Goal: Task Accomplishment & Management: Manage account settings

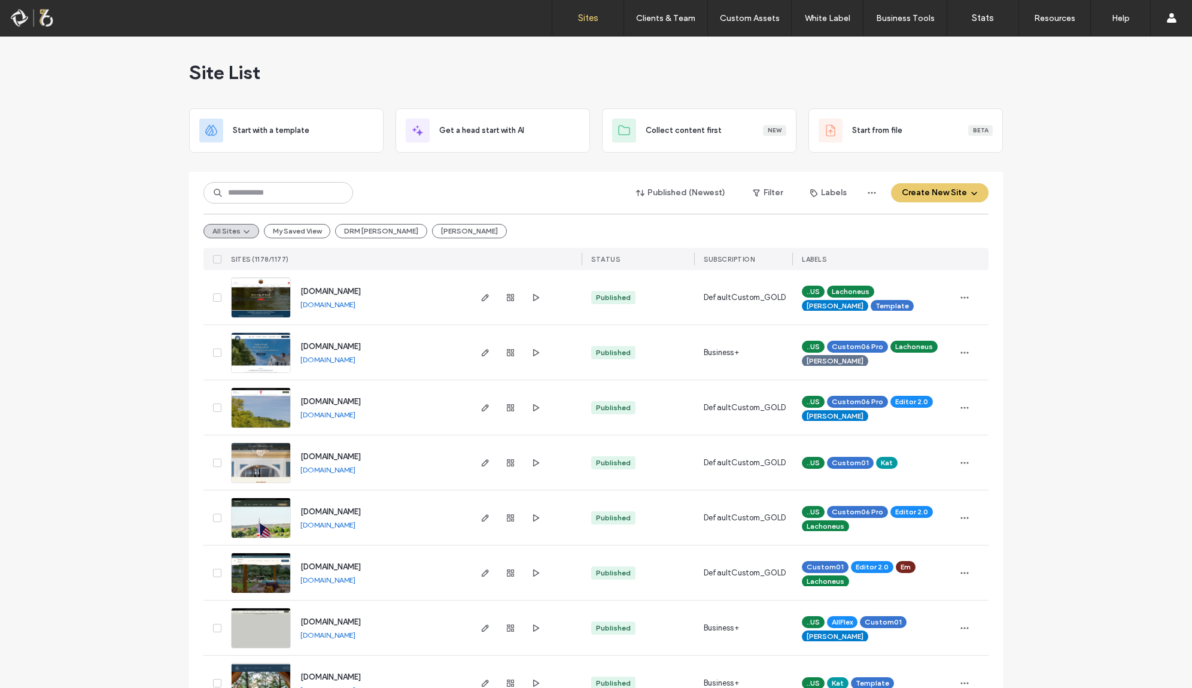
click at [266, 188] on input at bounding box center [279, 193] width 150 height 22
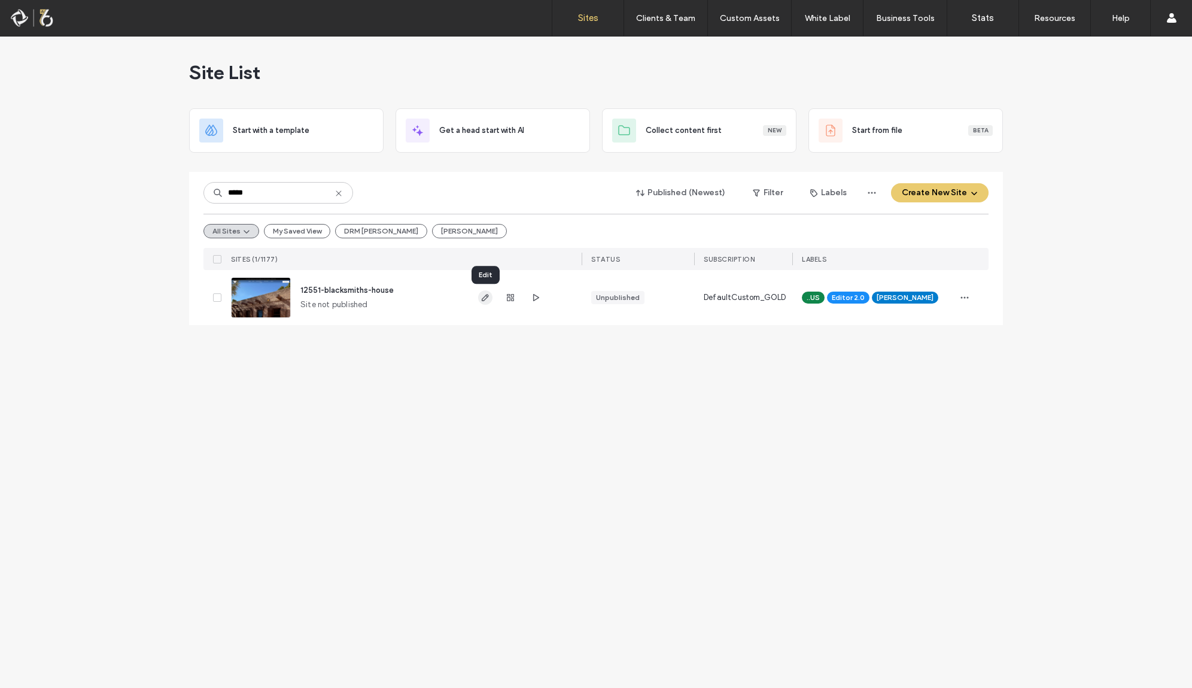
type input "*****"
click at [485, 297] on icon "button" at bounding box center [486, 298] width 10 height 10
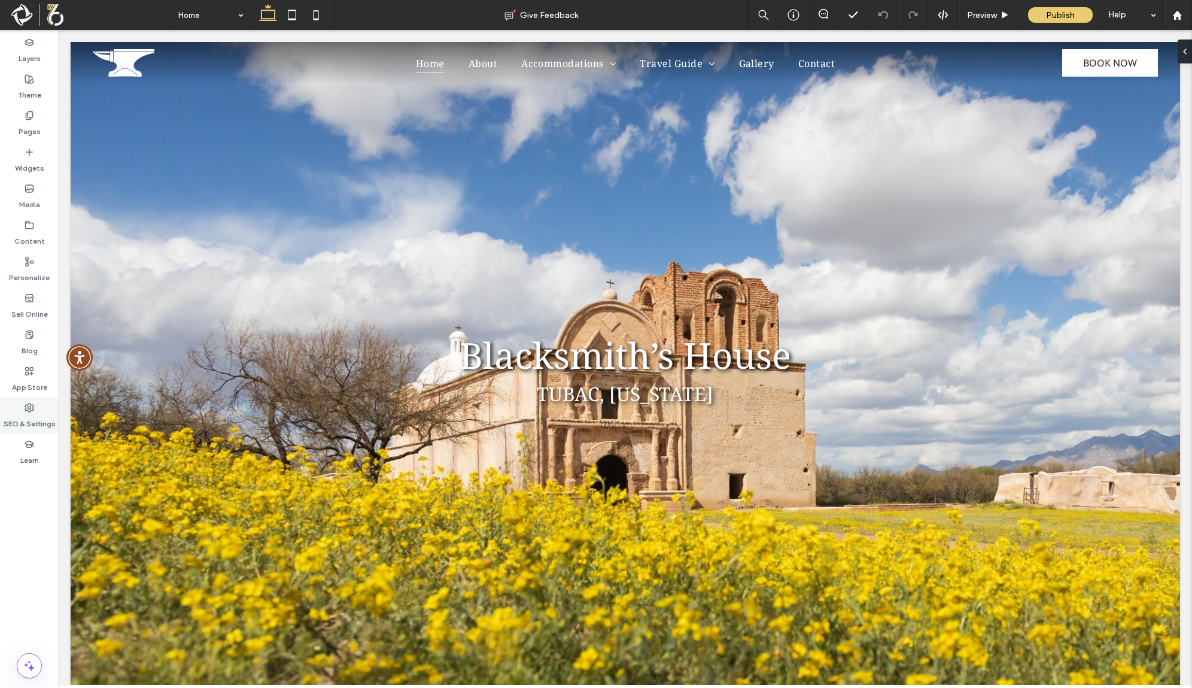
click at [38, 407] on div "SEO & Settings" at bounding box center [29, 415] width 59 height 37
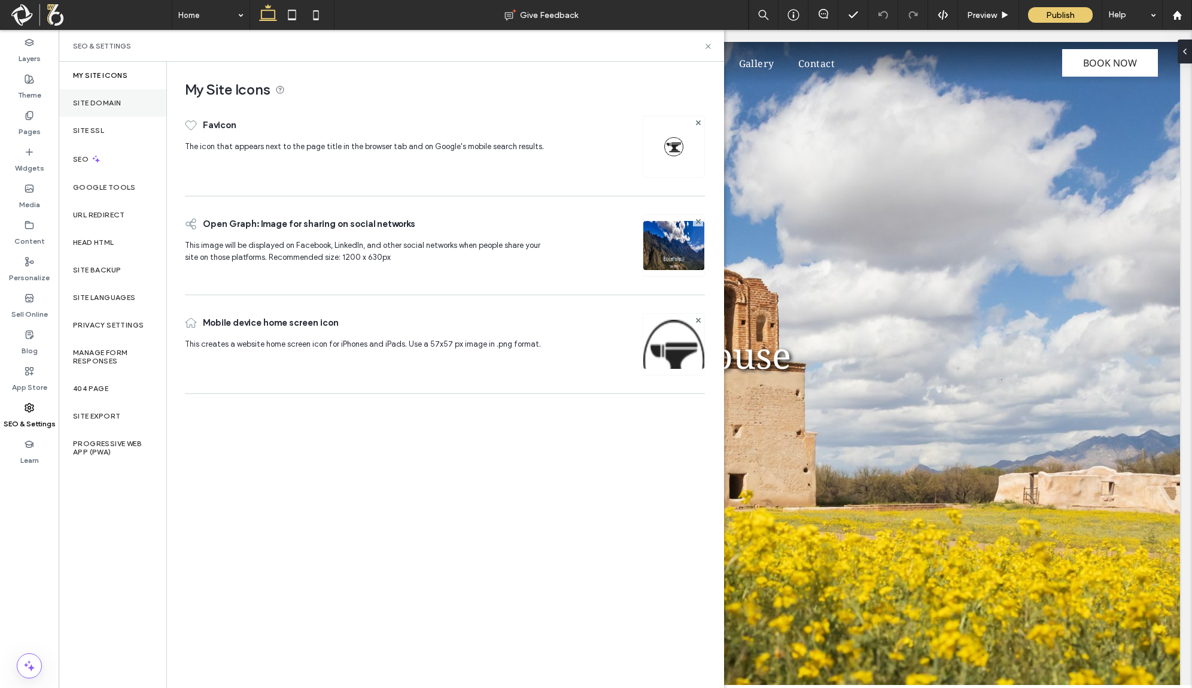
click at [109, 97] on div "Site Domain" at bounding box center [113, 103] width 108 height 28
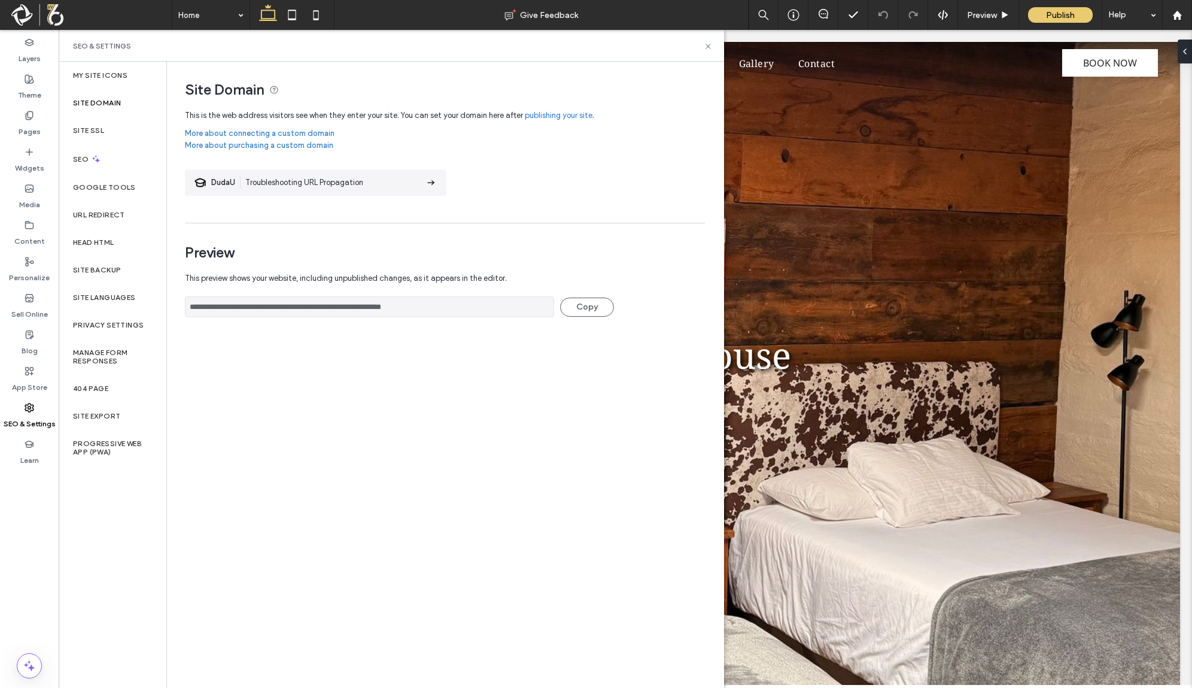
click at [570, 113] on link "publishing your site" at bounding box center [559, 116] width 68 height 12
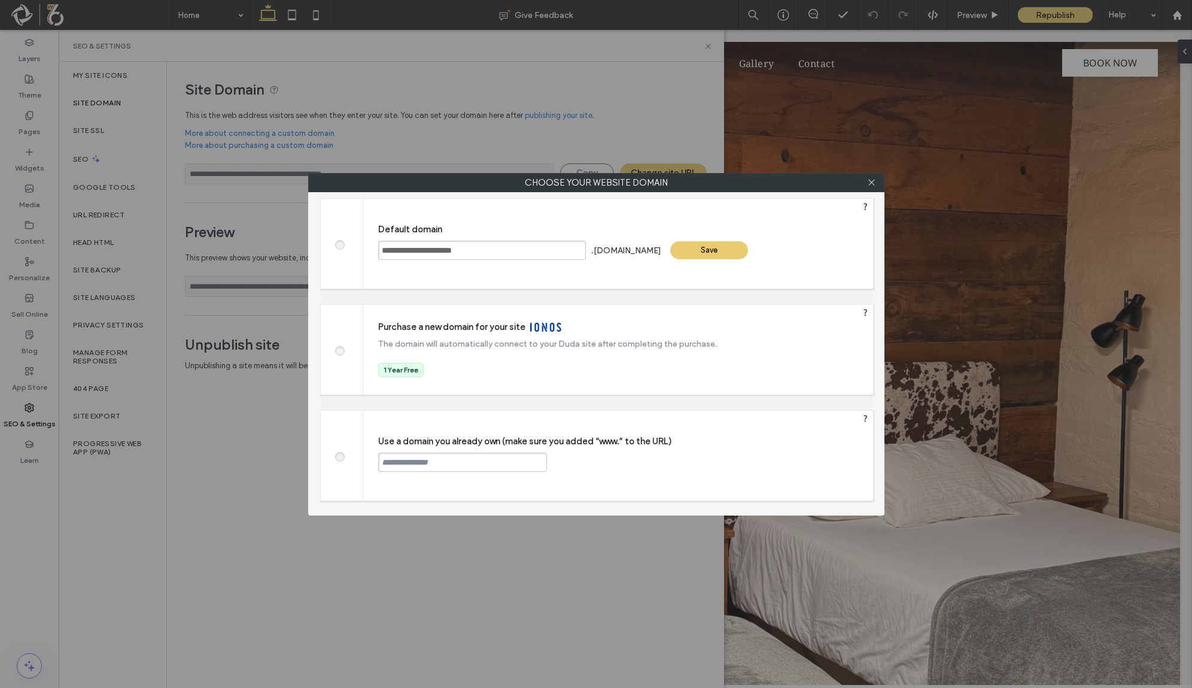
drag, startPoint x: 341, startPoint y: 457, endPoint x: 429, endPoint y: 457, distance: 88.0
click at [354, 457] on div at bounding box center [342, 456] width 42 height 90
click at [430, 457] on input "text" at bounding box center [462, 462] width 169 height 19
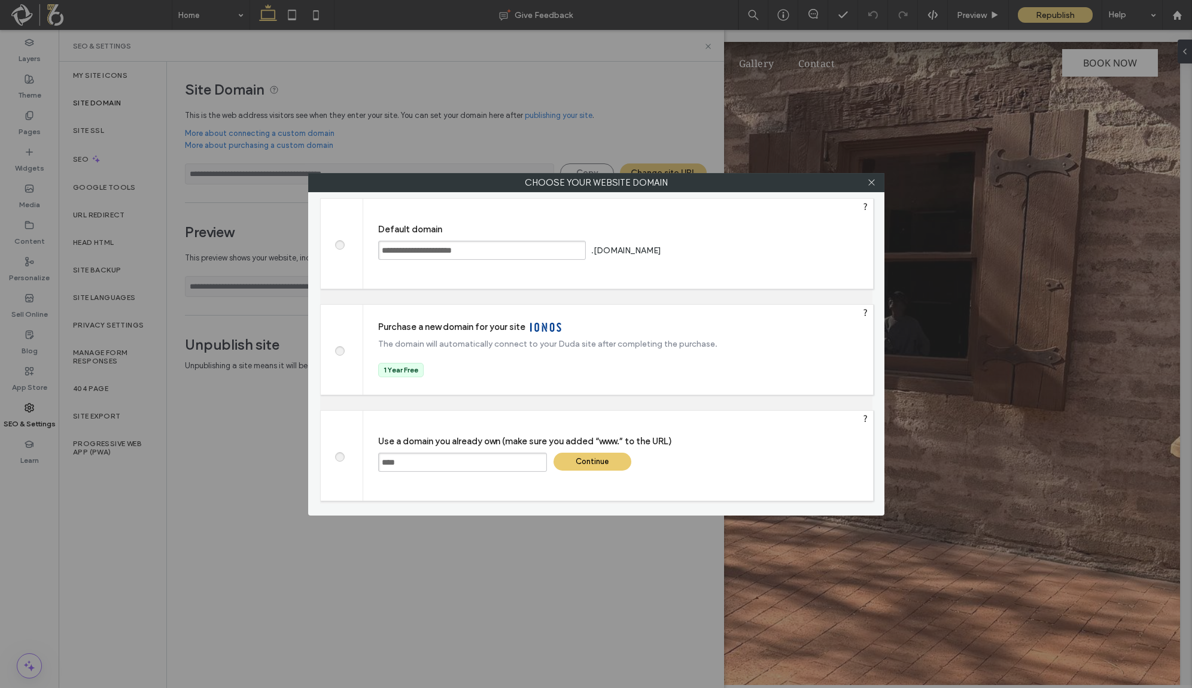
paste input "**********"
type input "**********"
click at [592, 470] on div "Continue" at bounding box center [593, 462] width 78 height 18
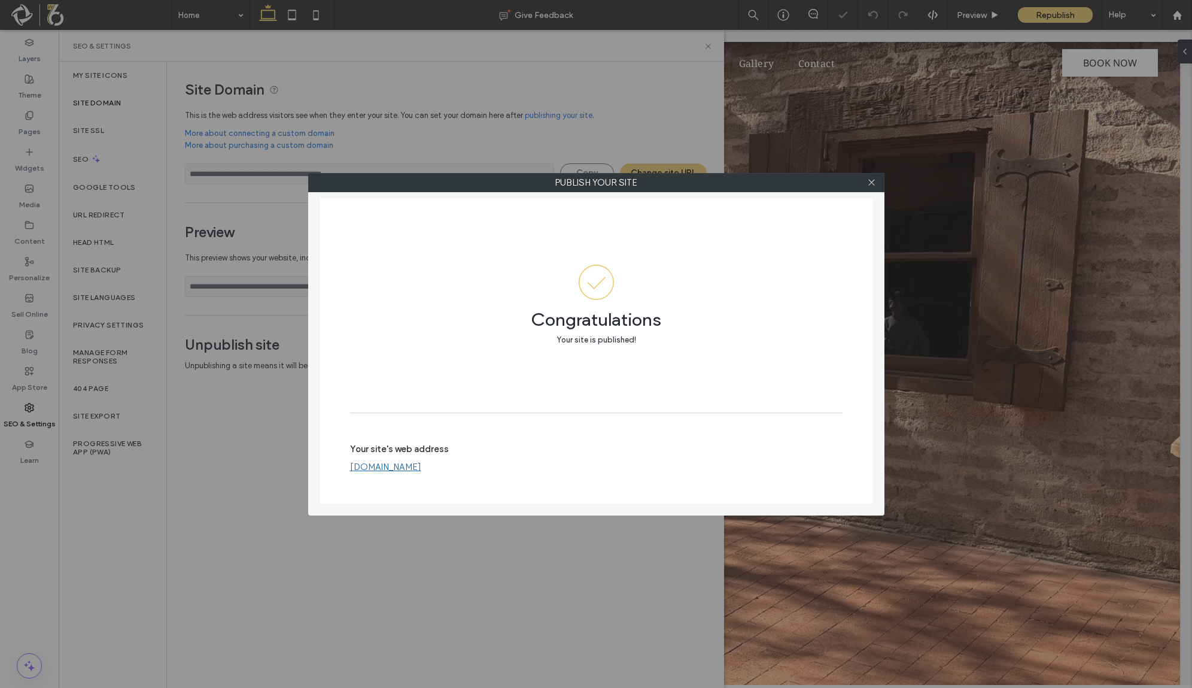
type input "**********"
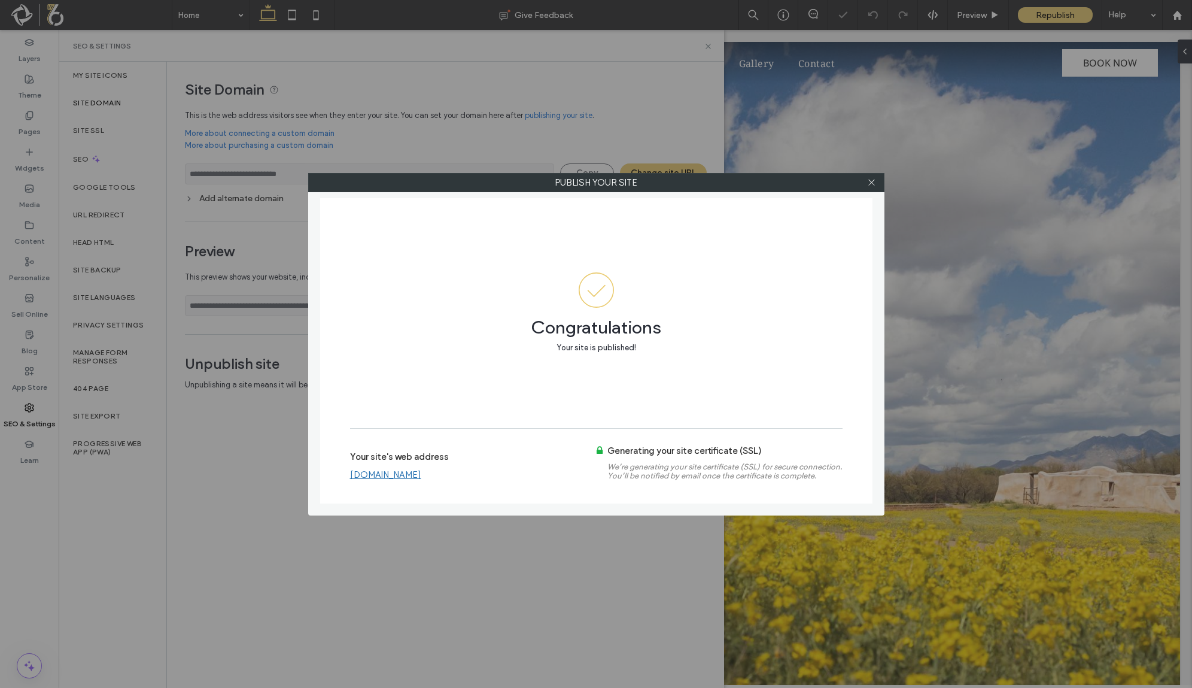
drag, startPoint x: 874, startPoint y: 187, endPoint x: 607, endPoint y: 205, distance: 268.2
click at [874, 187] on icon at bounding box center [871, 182] width 9 height 9
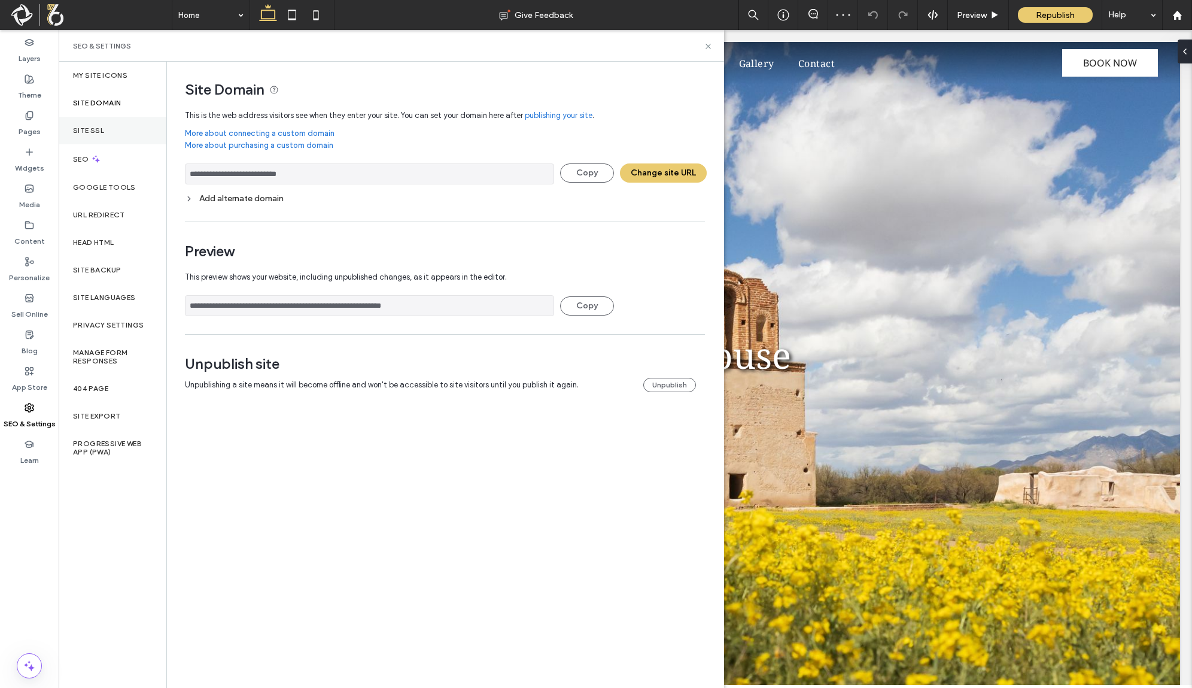
click at [99, 128] on label "Site SSL" at bounding box center [88, 130] width 31 height 8
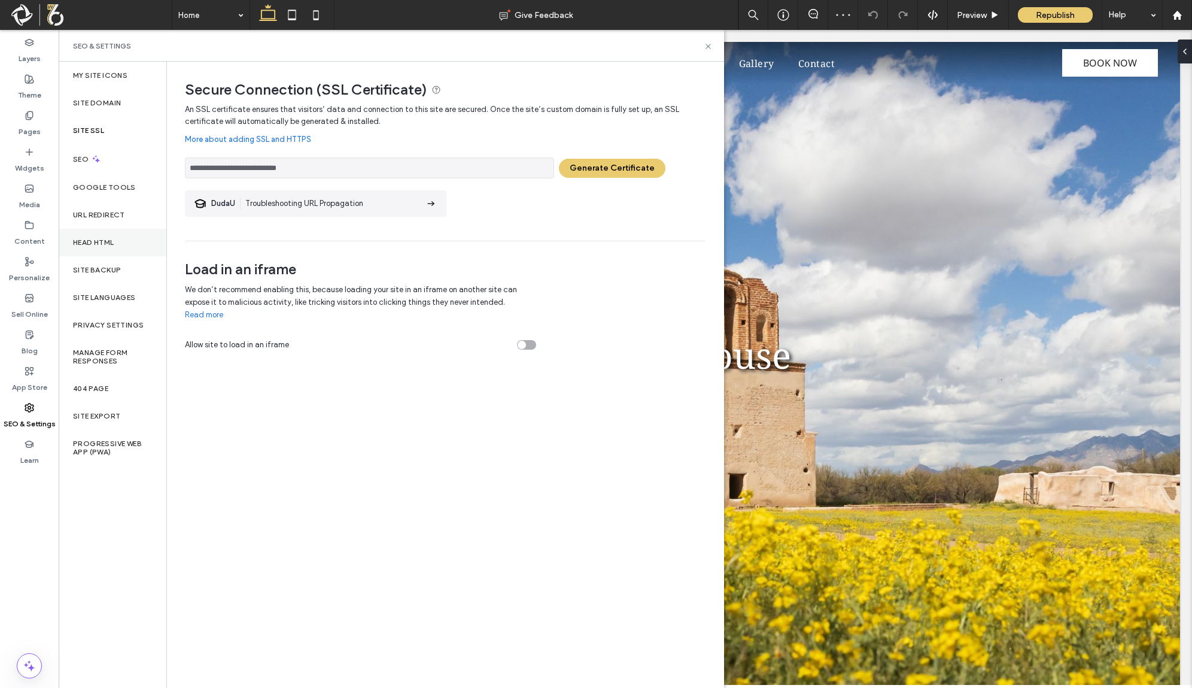
click at [108, 252] on div "Head HTML" at bounding box center [113, 243] width 108 height 28
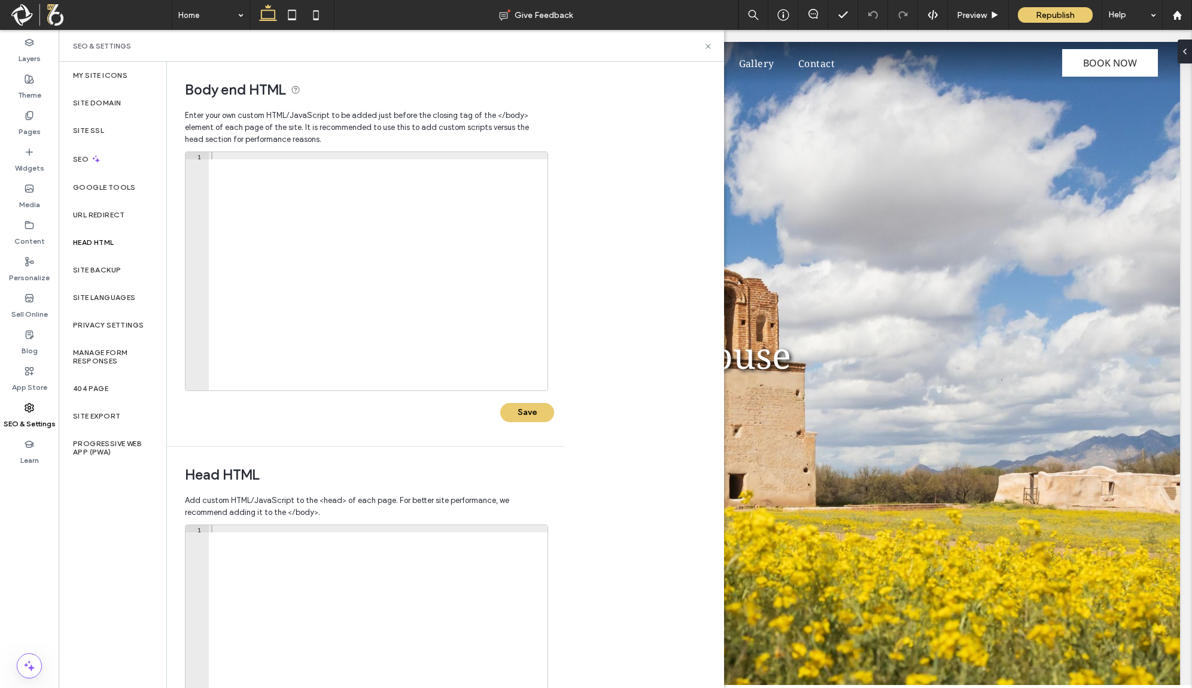
click at [384, 645] on div at bounding box center [378, 651] width 339 height 252
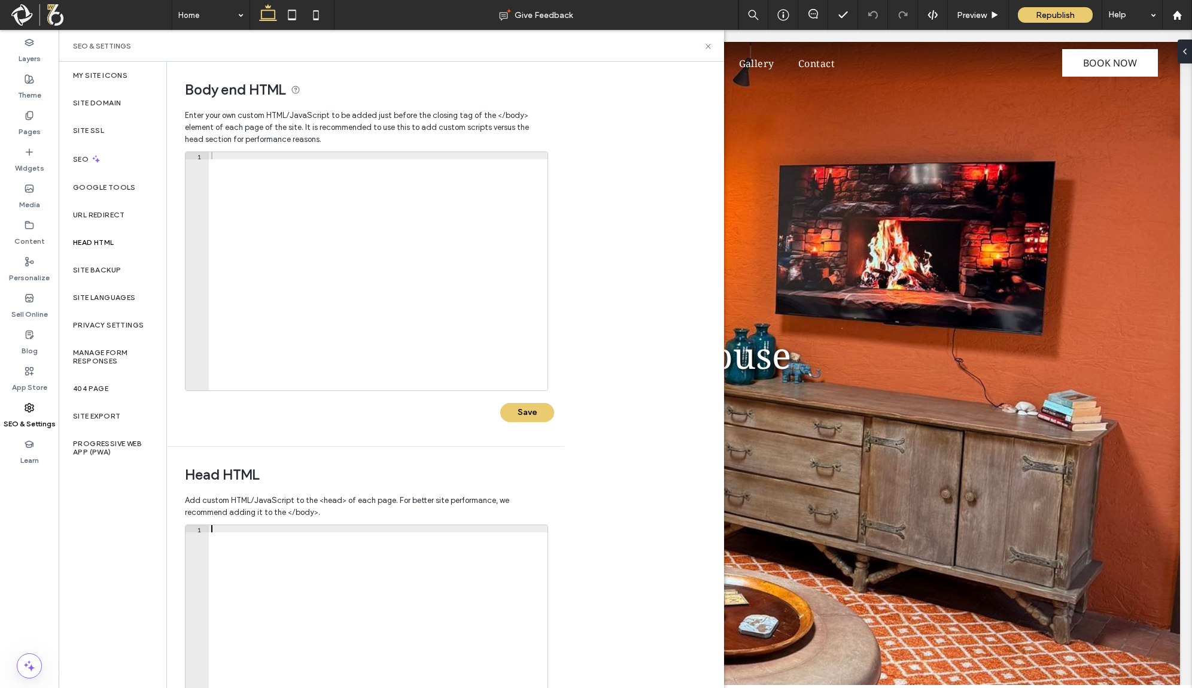
paste textarea "**********"
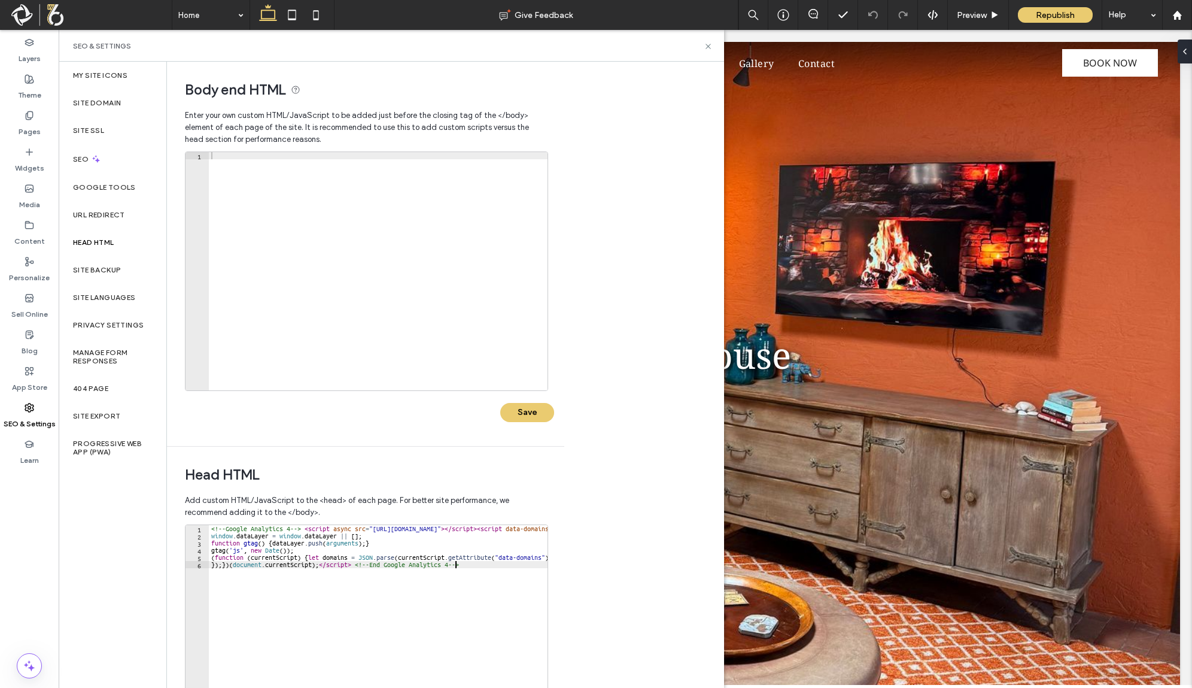
click at [456, 567] on div "<!-- Google Analytics 4 --> < script async src = "https://www.googletagmanager.…" at bounding box center [798, 651] width 1179 height 252
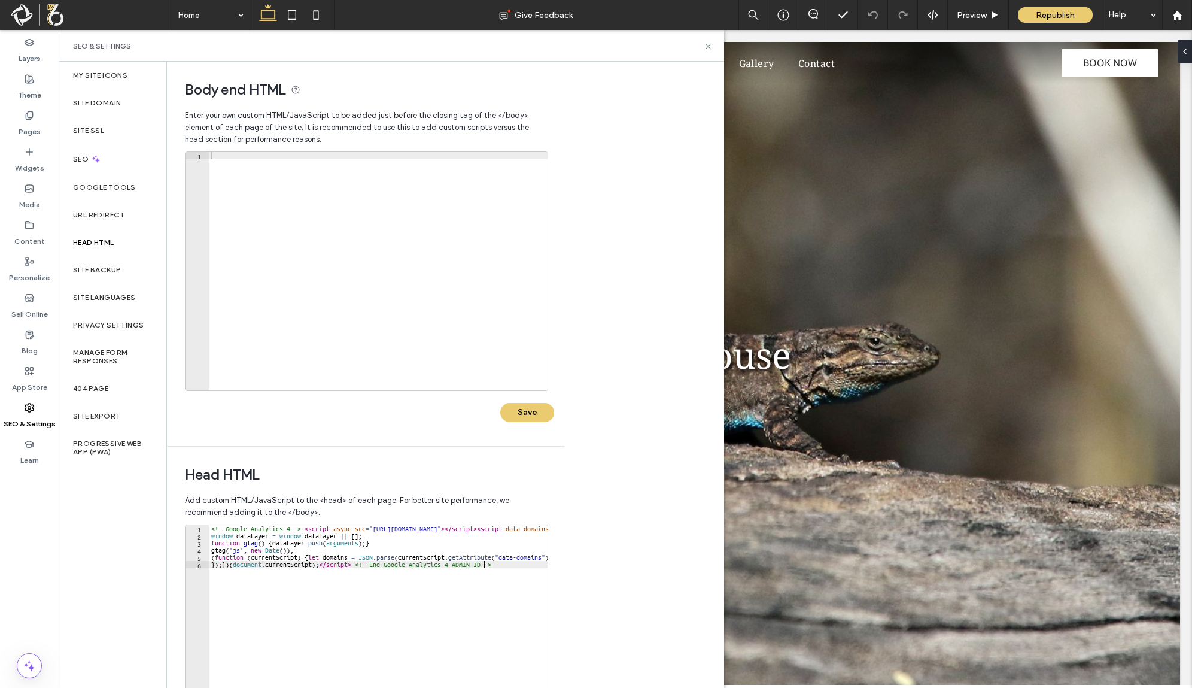
click at [298, 528] on div "<!-- Google Analytics 4 --> < script async src = "https://www.googletagmanager.…" at bounding box center [798, 645] width 1179 height 240
type textarea "**********"
click at [603, 603] on div "Body end HTML Enter your own custom HTML/​JavaScript to be added just before th…" at bounding box center [445, 375] width 557 height 626
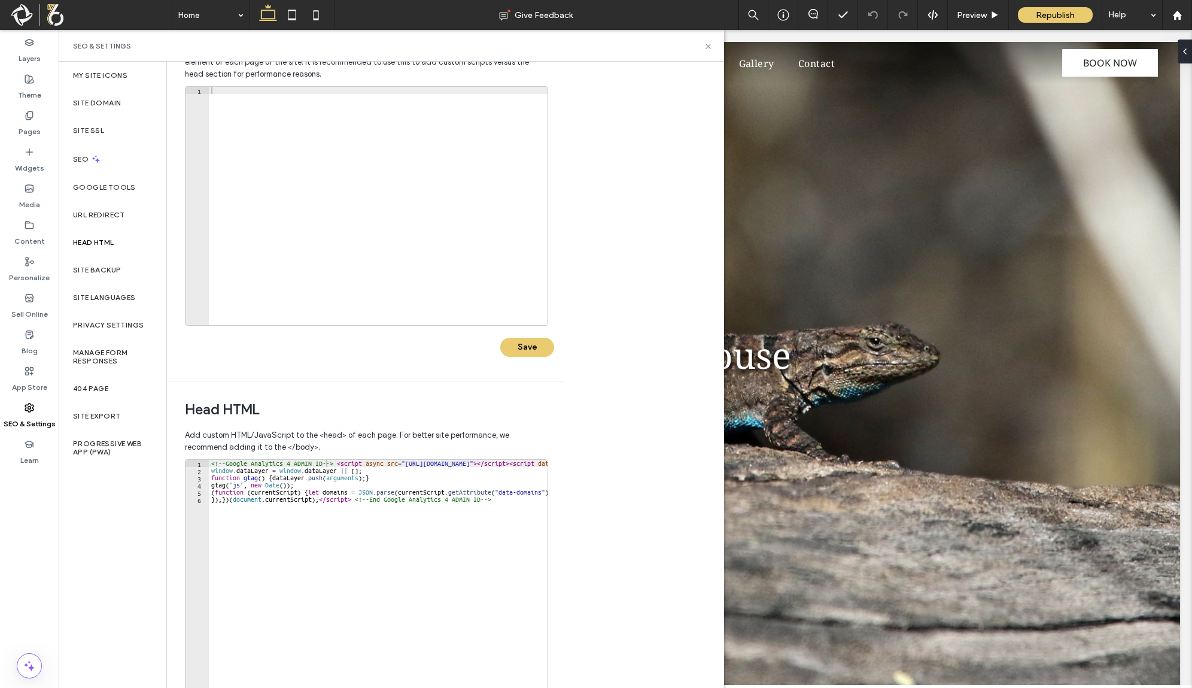
scroll to position [132, 0]
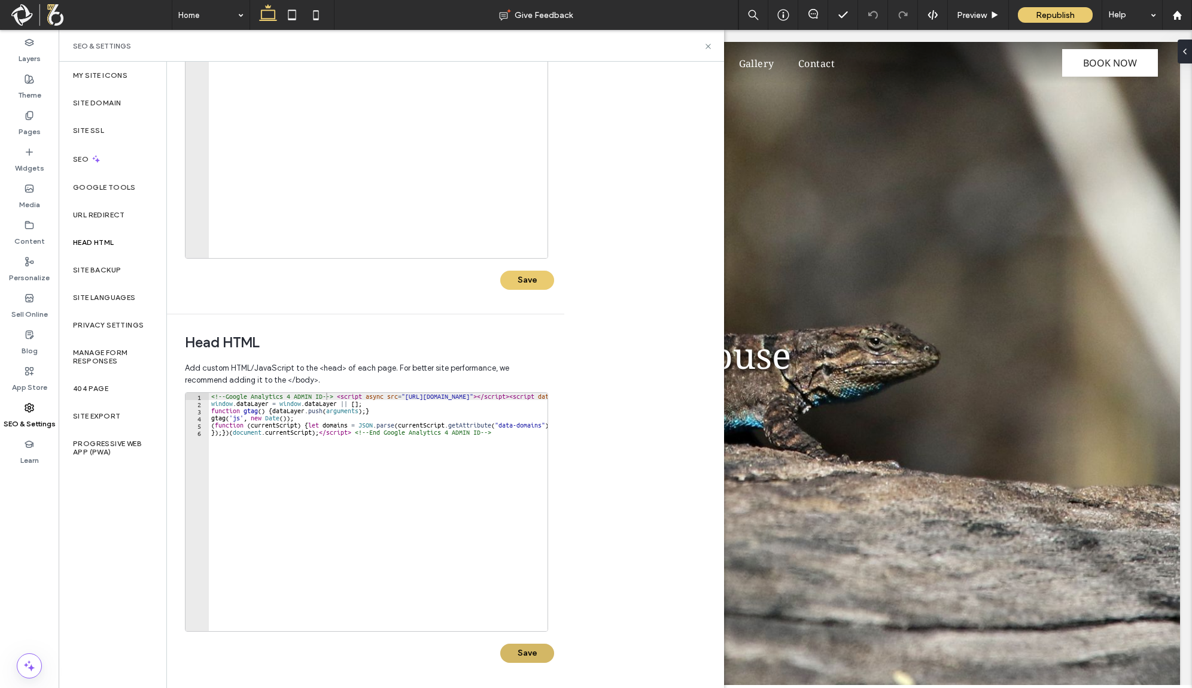
click at [523, 655] on button "Save" at bounding box center [527, 652] width 54 height 19
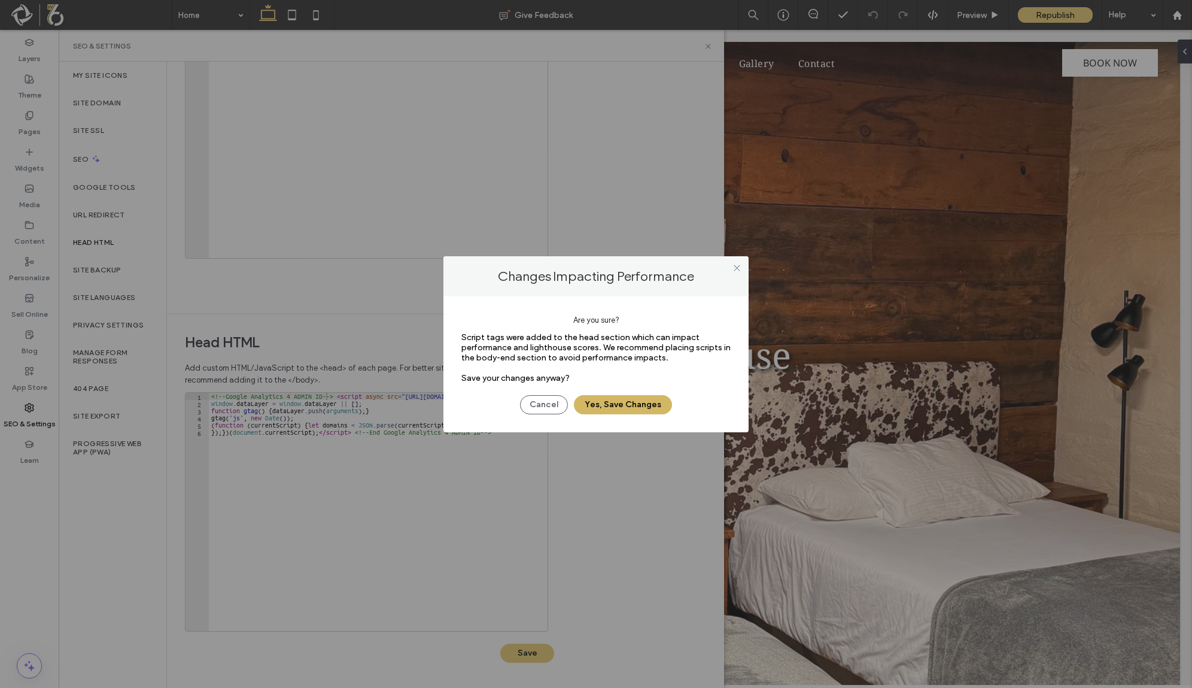
click at [606, 399] on button "Yes, Save Changes" at bounding box center [623, 404] width 98 height 19
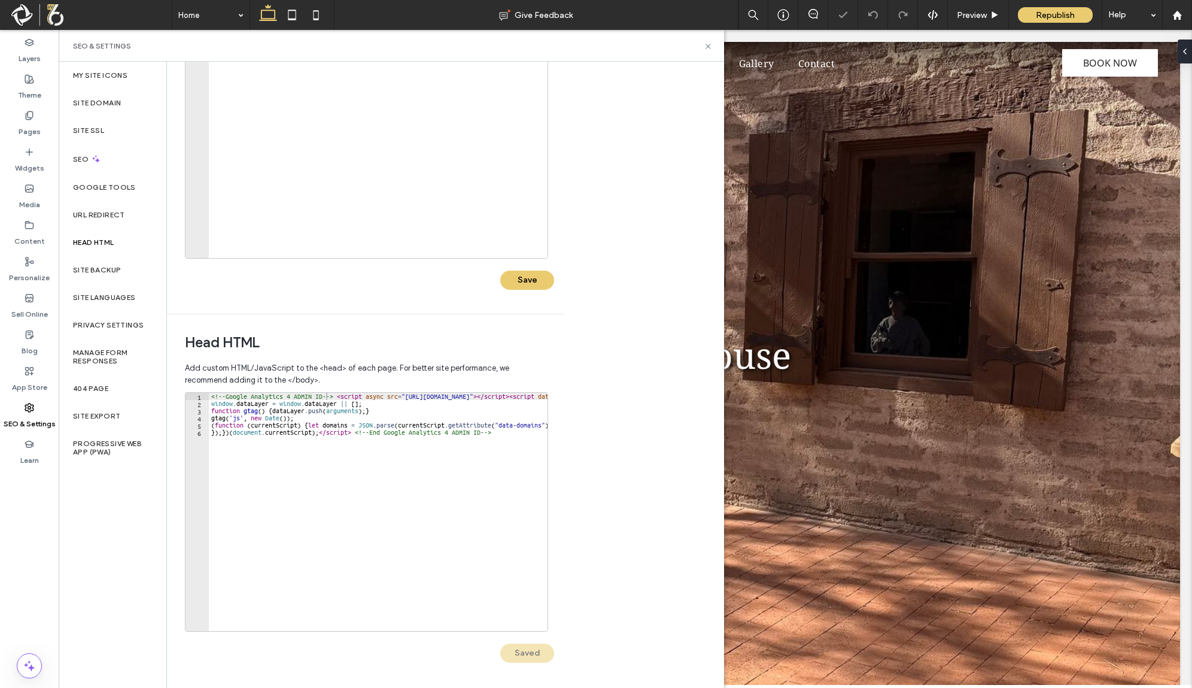
scroll to position [0, 0]
click at [81, 108] on div "Site Domain" at bounding box center [113, 103] width 108 height 28
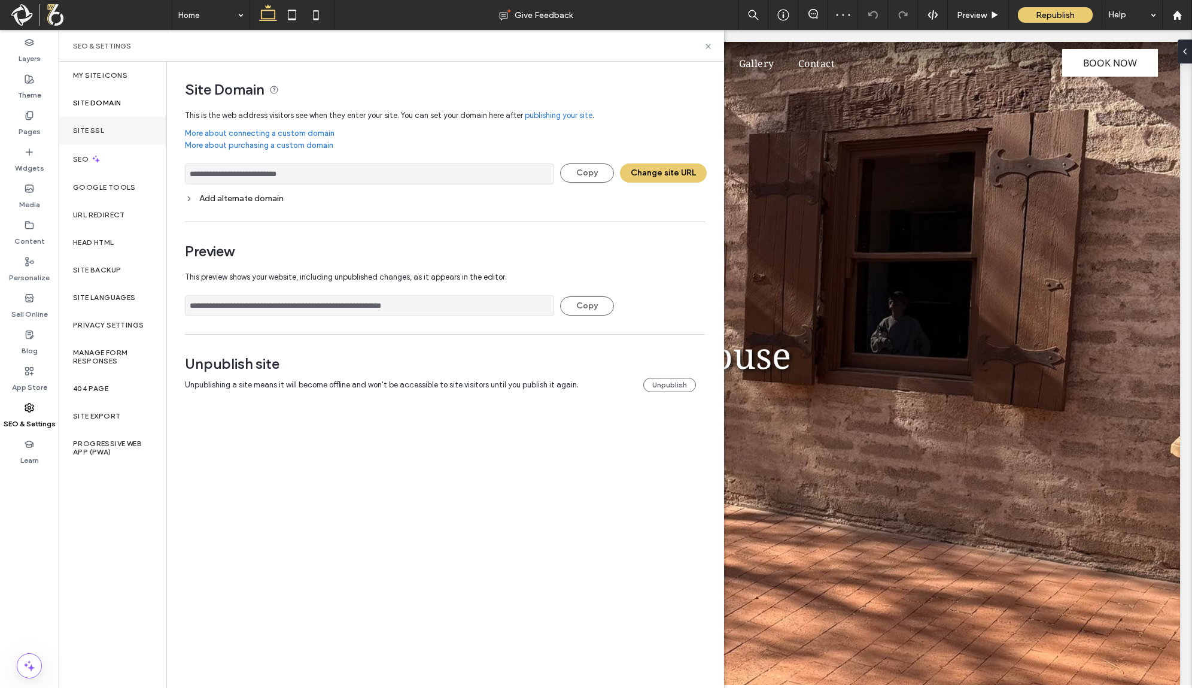
click at [90, 135] on div "Site SSL" at bounding box center [113, 131] width 108 height 28
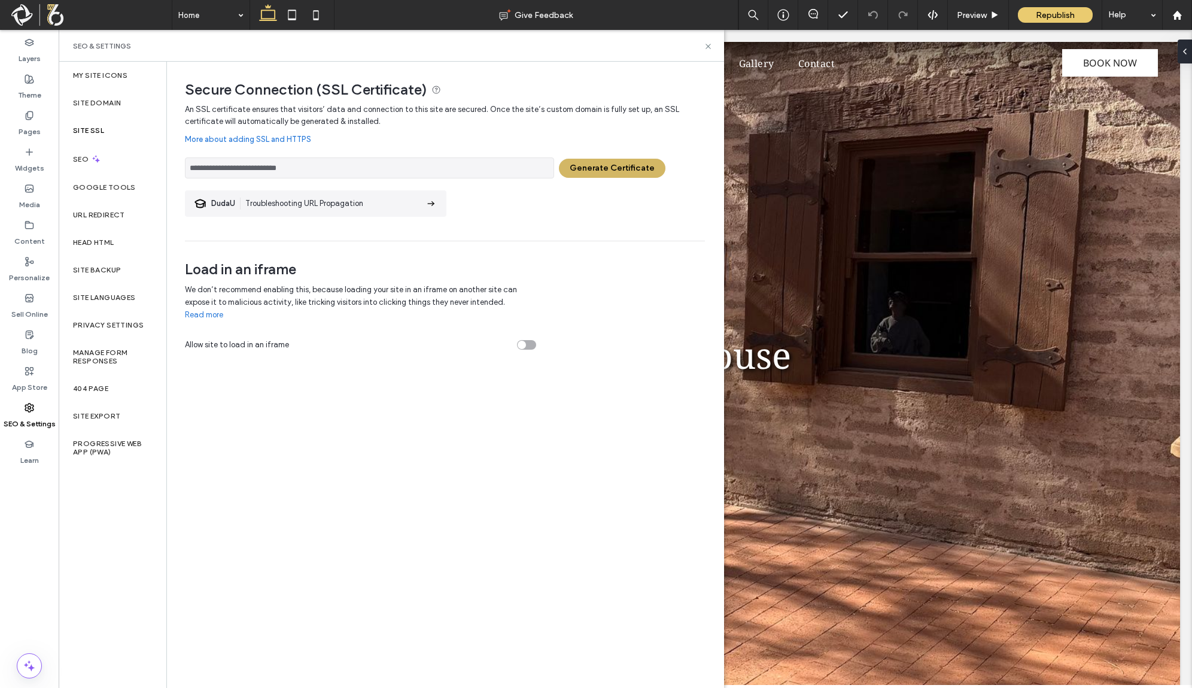
click at [628, 171] on button "Generate Certificate" at bounding box center [612, 168] width 107 height 19
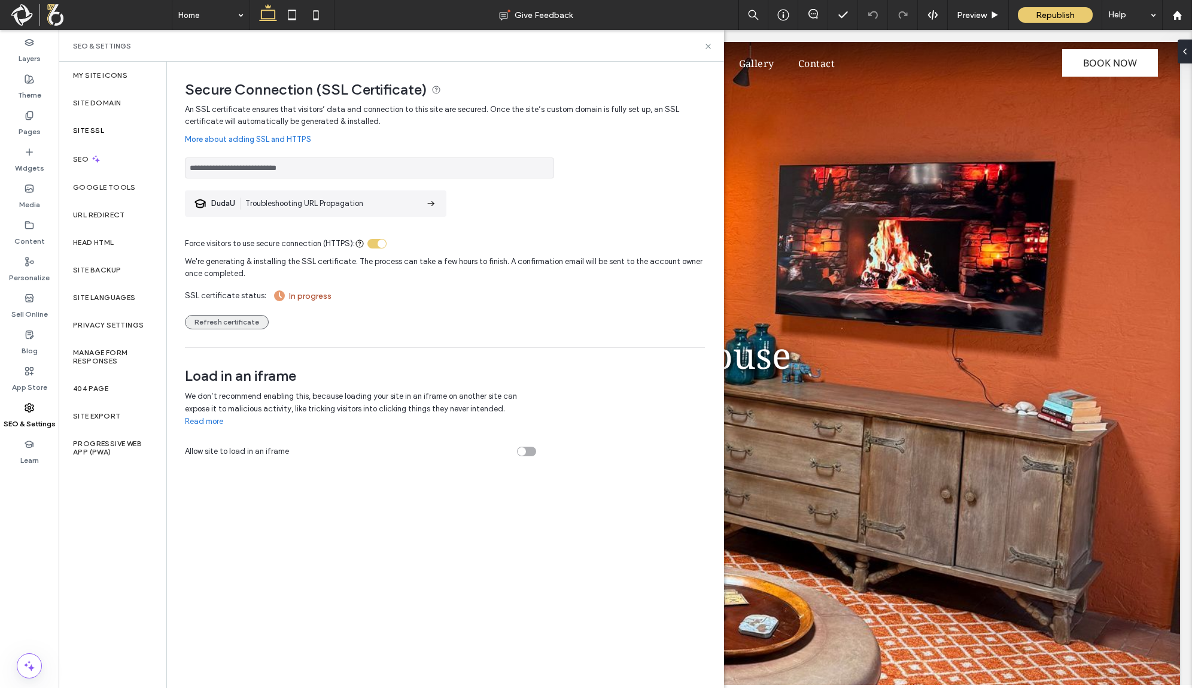
click at [225, 323] on button "Refresh certificate" at bounding box center [227, 322] width 84 height 14
click at [221, 321] on button "Refresh certificate" at bounding box center [227, 322] width 84 height 14
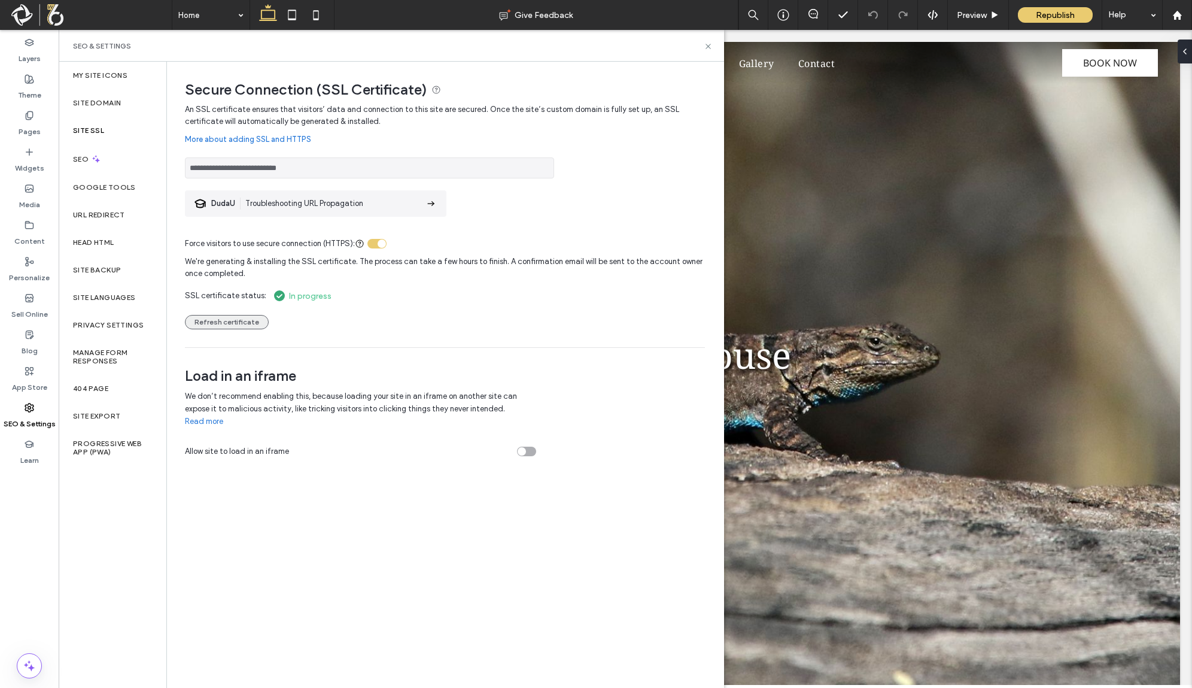
click at [209, 321] on button "Refresh certificate" at bounding box center [227, 322] width 84 height 14
click at [195, 321] on button "Refresh certificate" at bounding box center [227, 322] width 84 height 14
click at [187, 315] on div "We're generating & installing the SSL certificate. The process can take a few h…" at bounding box center [445, 290] width 520 height 80
click at [217, 315] on button "Refresh certificate" at bounding box center [227, 322] width 84 height 14
click at [232, 317] on button "Refresh certificate" at bounding box center [227, 322] width 84 height 14
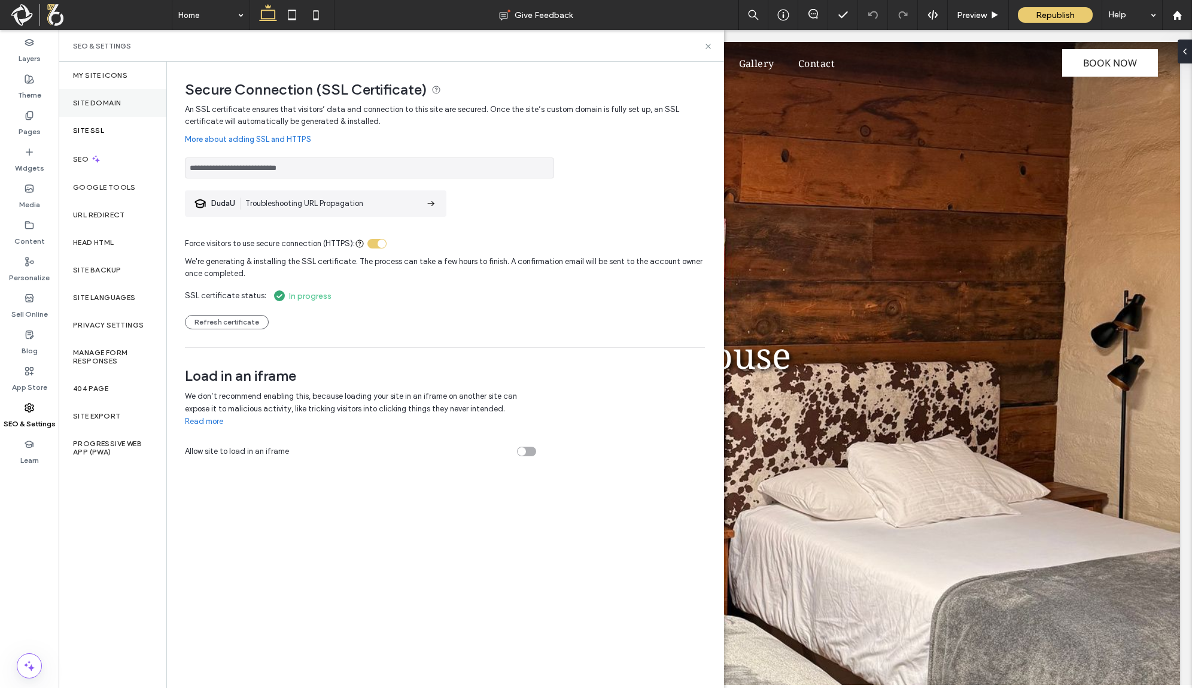
click at [123, 95] on div "Site Domain" at bounding box center [113, 103] width 108 height 28
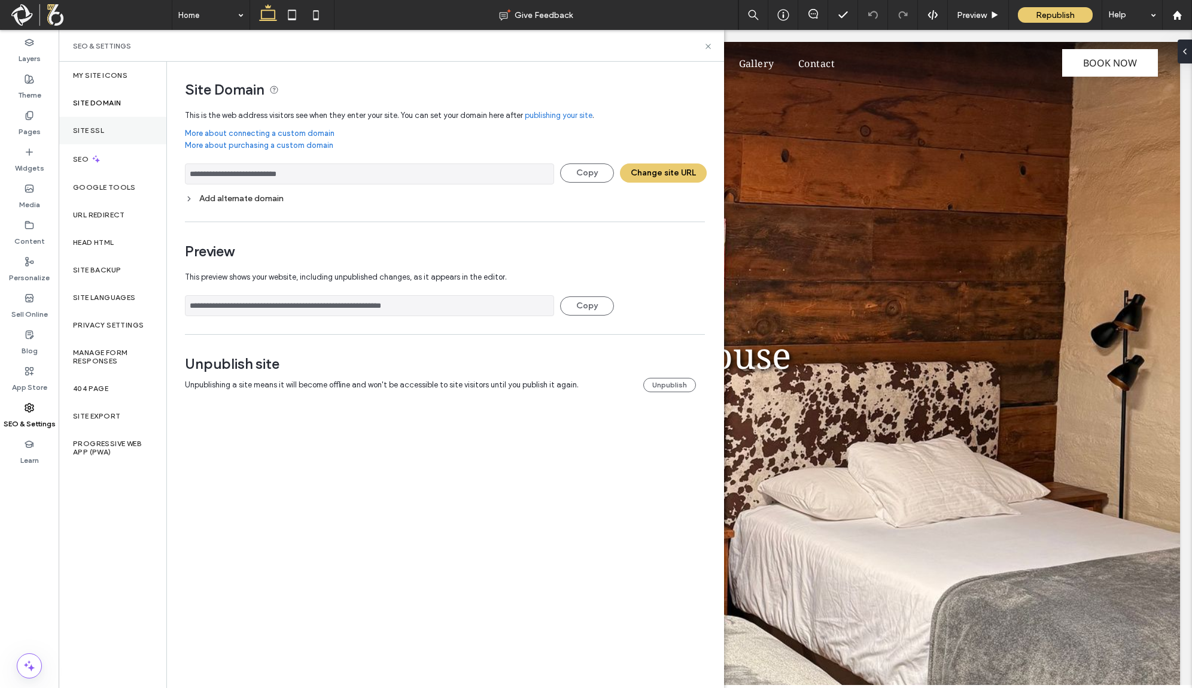
click at [110, 121] on div "Site SSL" at bounding box center [113, 131] width 108 height 28
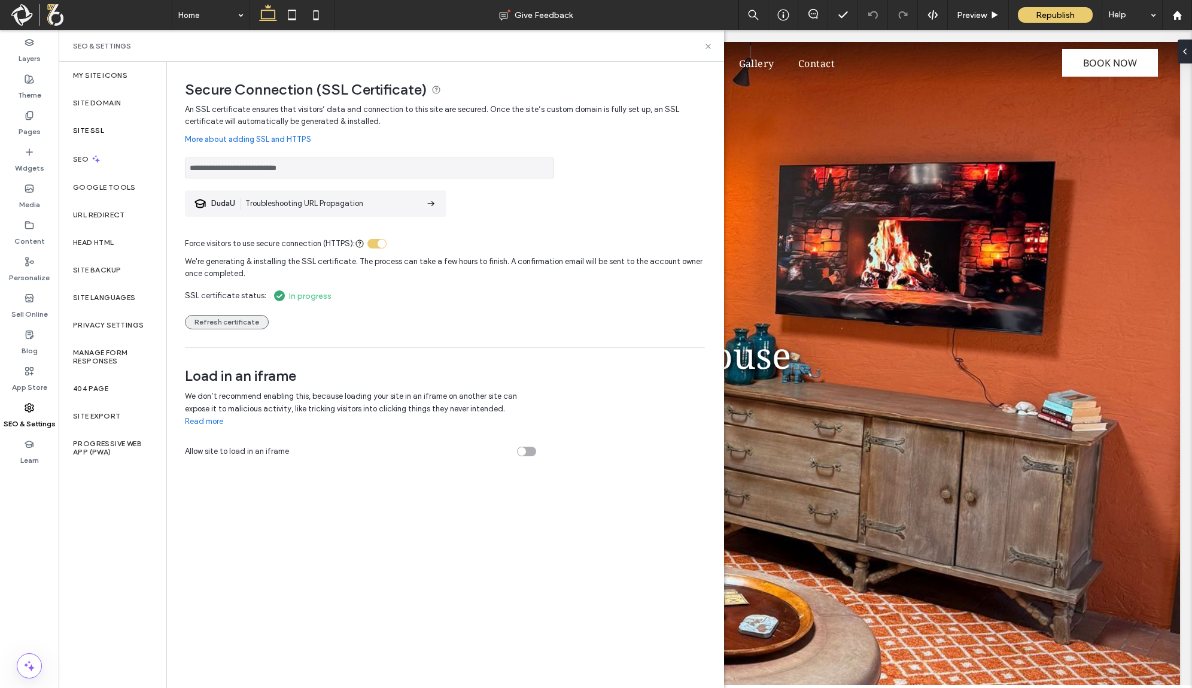
click at [232, 318] on button "Refresh certificate" at bounding box center [227, 322] width 84 height 14
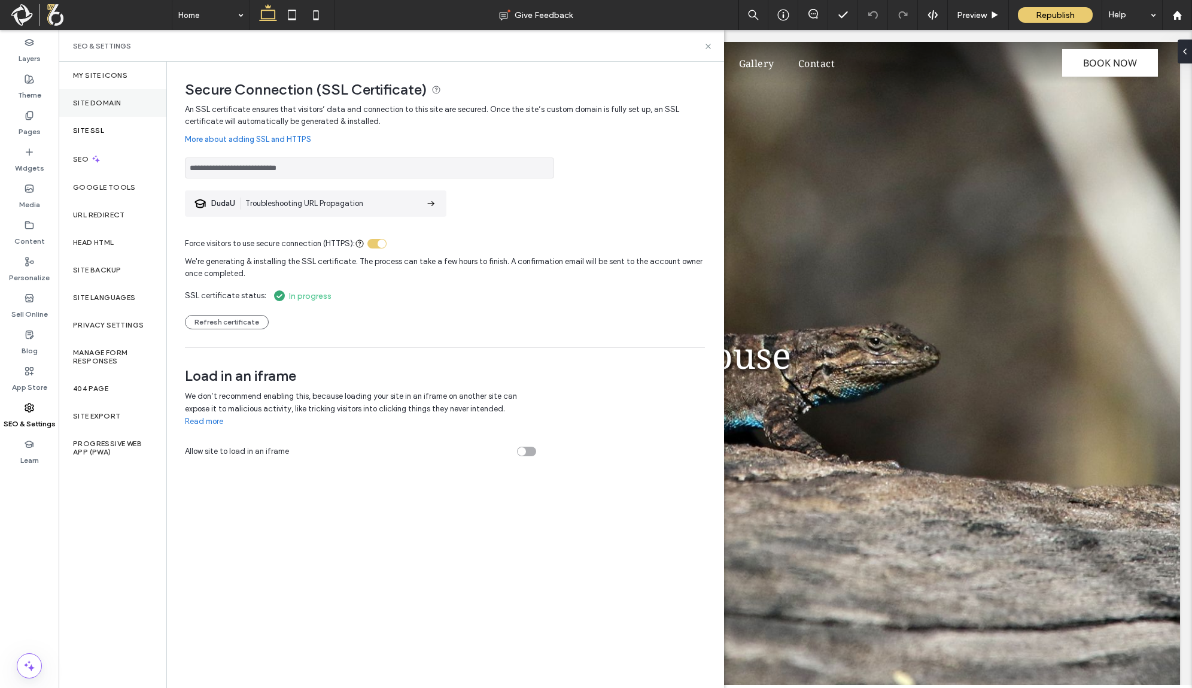
click at [113, 92] on div "Site Domain" at bounding box center [113, 103] width 108 height 28
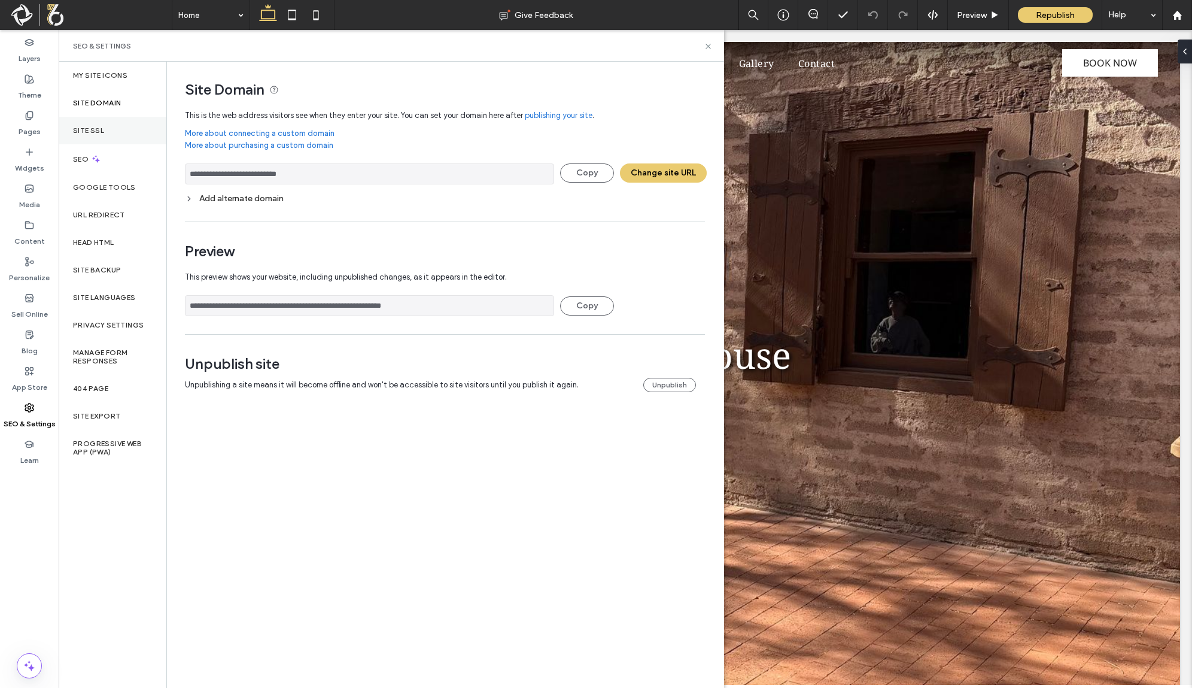
click at [122, 126] on div "Site SSL" at bounding box center [113, 131] width 108 height 28
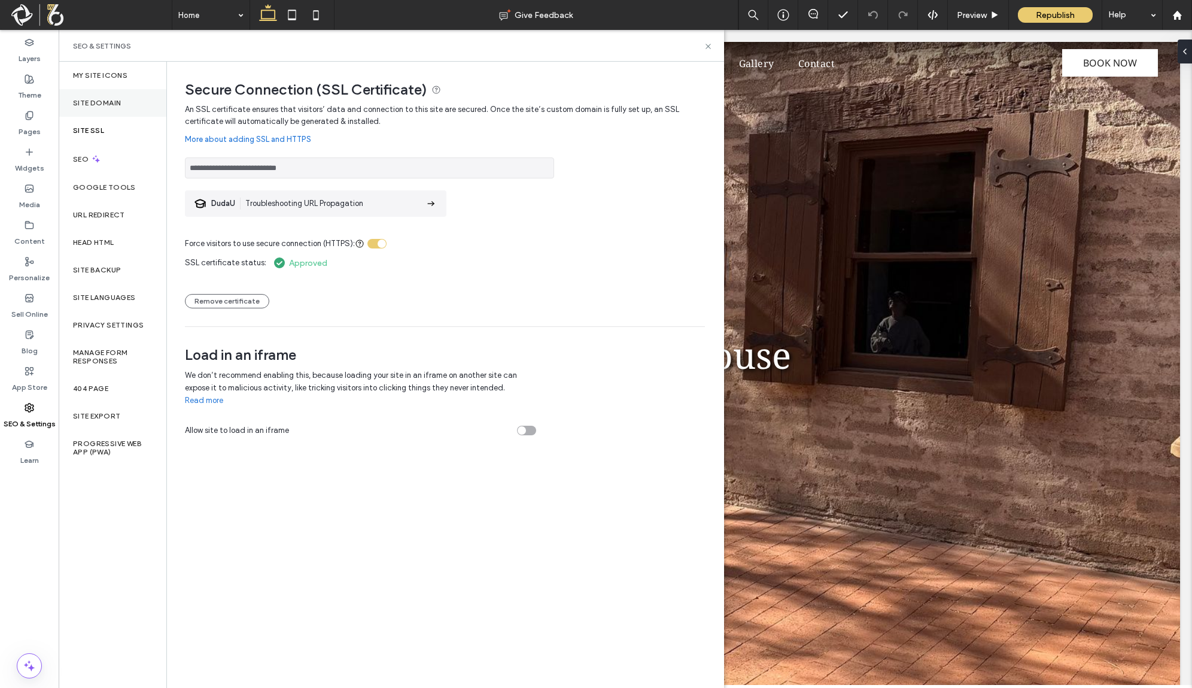
click at [121, 101] on div "Site Domain" at bounding box center [113, 103] width 108 height 28
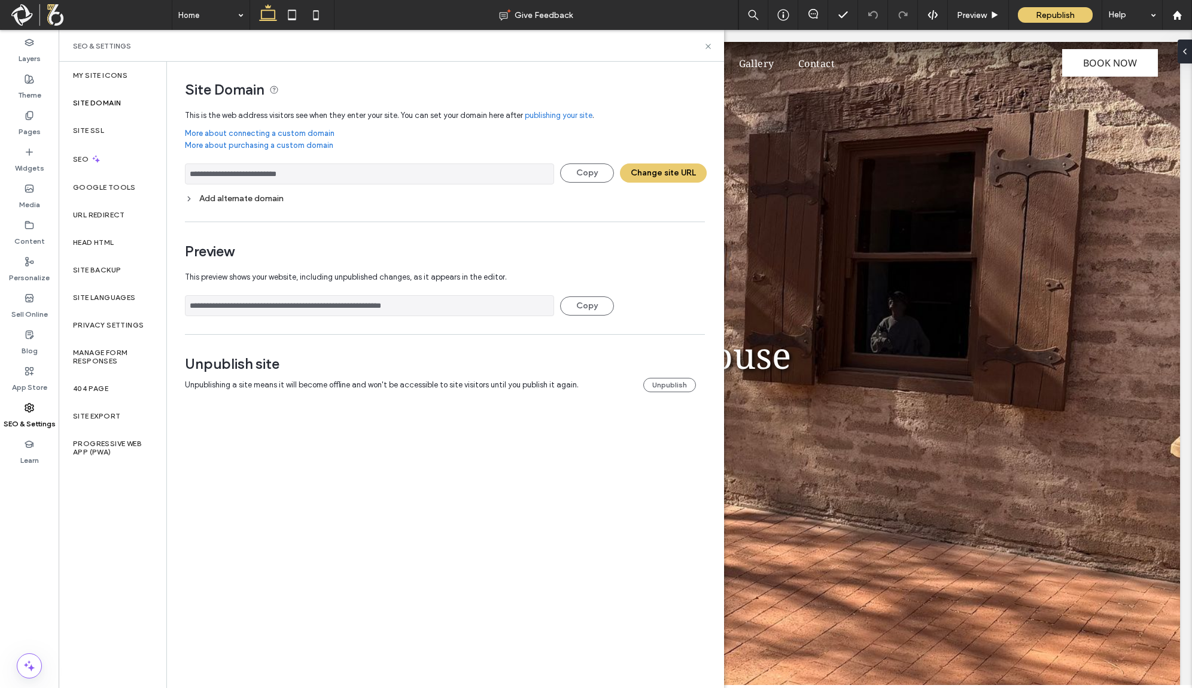
drag, startPoint x: 357, startPoint y: 174, endPoint x: 173, endPoint y: 174, distance: 183.8
click at [173, 174] on div "**********" at bounding box center [440, 239] width 547 height 354
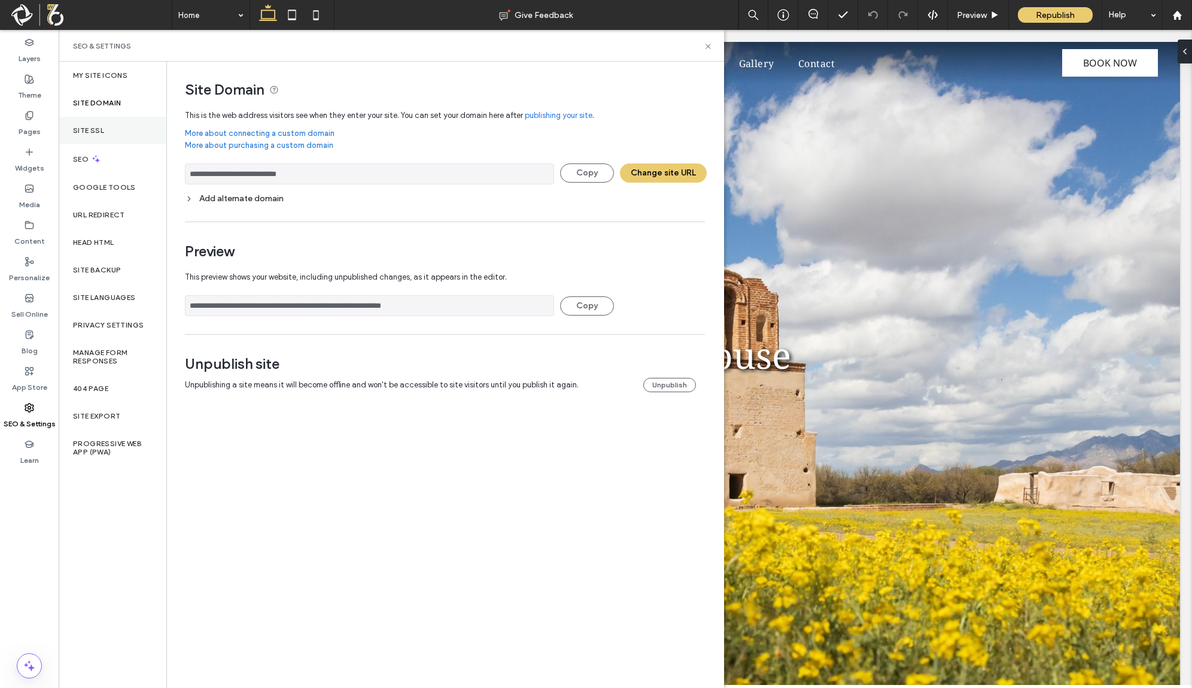
click at [95, 125] on div "Site SSL" at bounding box center [113, 131] width 108 height 28
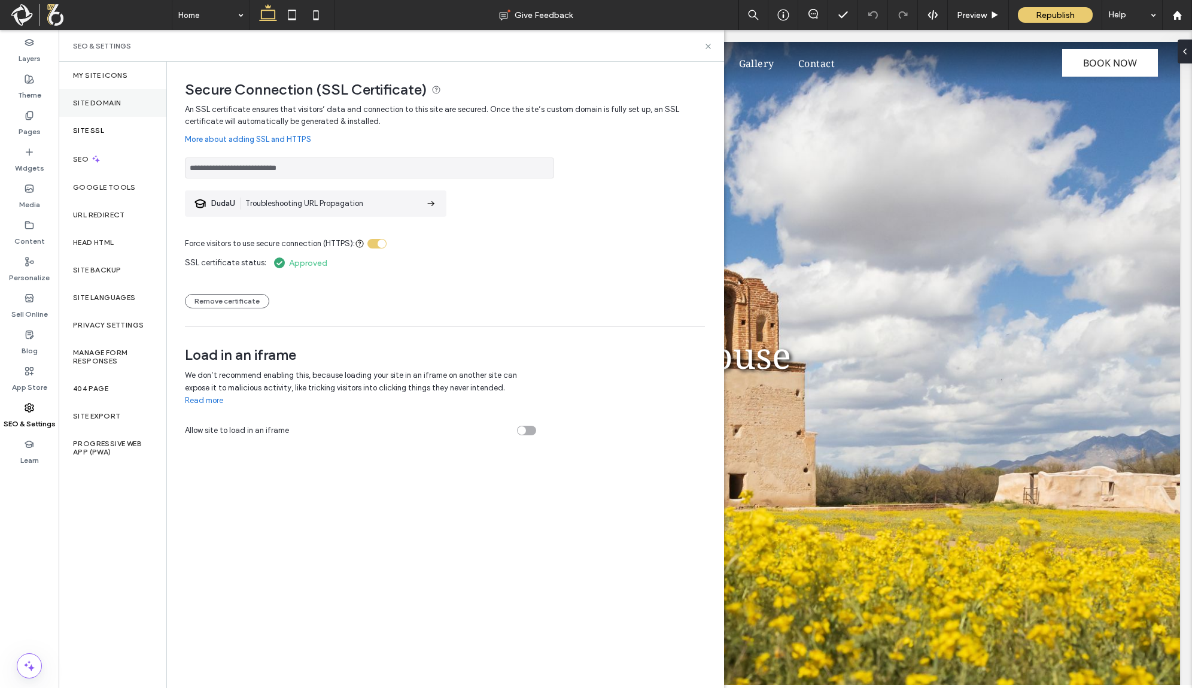
click at [130, 106] on div "Site Domain" at bounding box center [113, 103] width 108 height 28
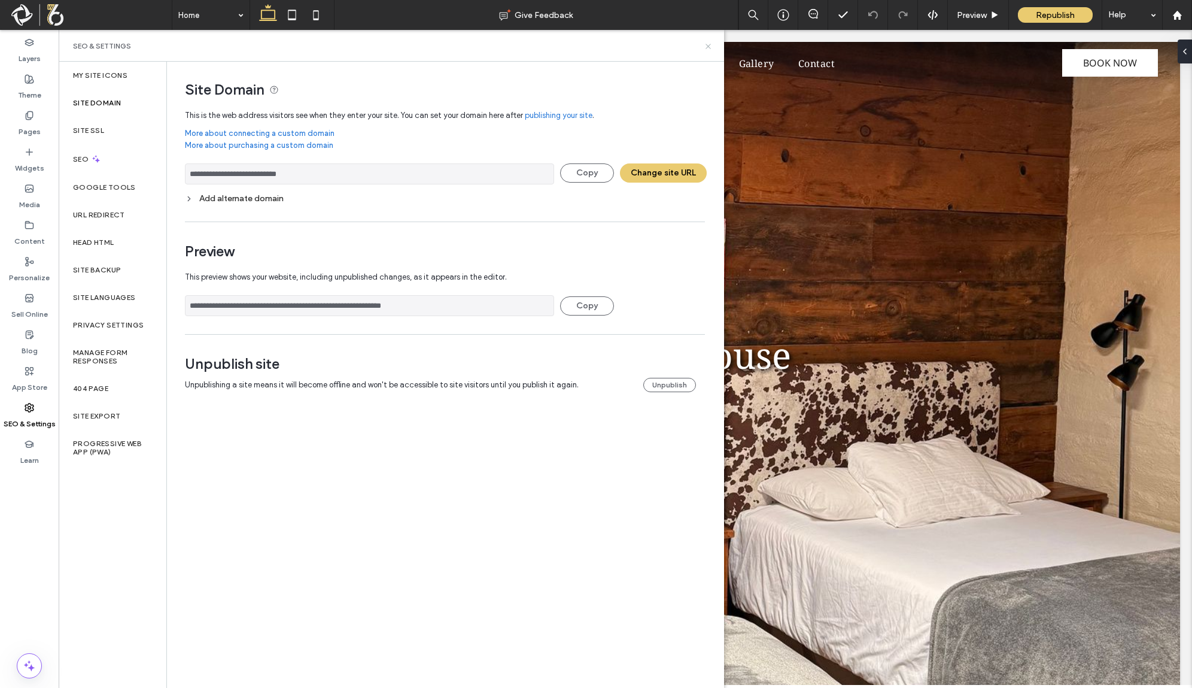
click at [710, 46] on icon at bounding box center [708, 46] width 9 height 9
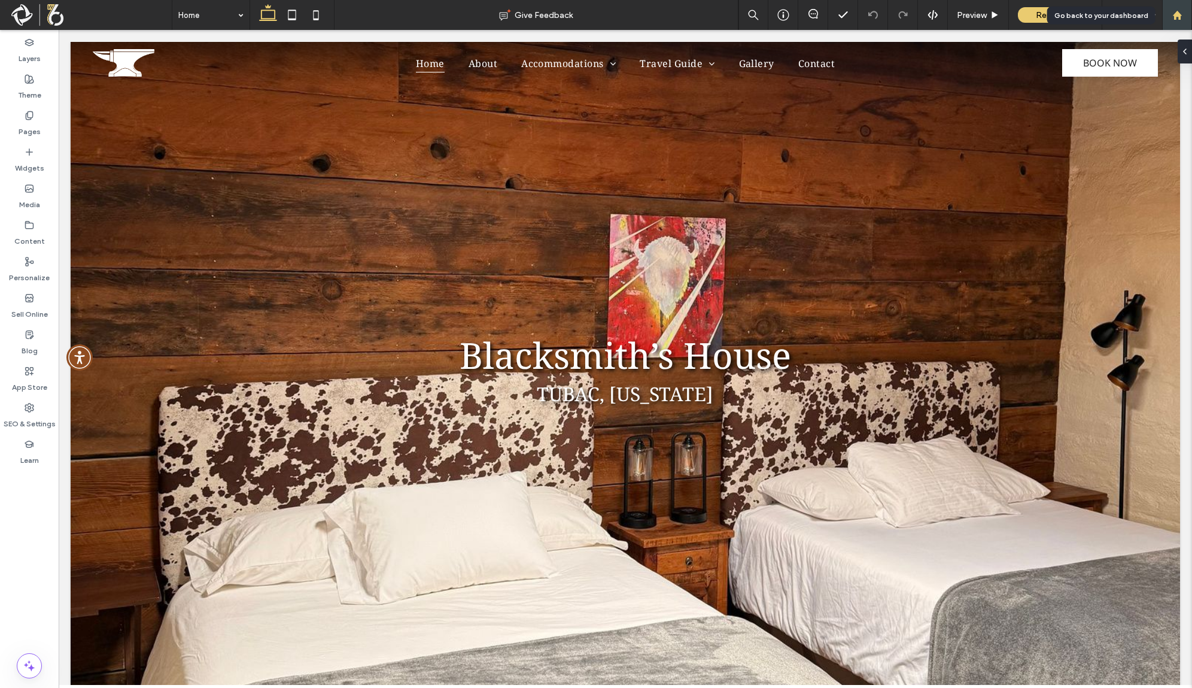
click at [1169, 17] on div at bounding box center [1177, 15] width 29 height 10
